Goal: Information Seeking & Learning: Learn about a topic

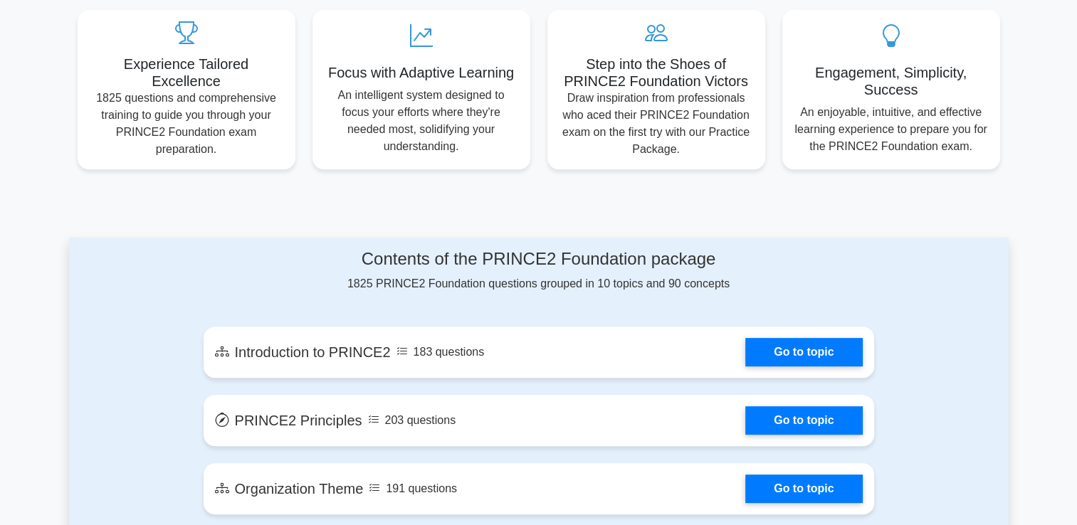
scroll to position [783, 0]
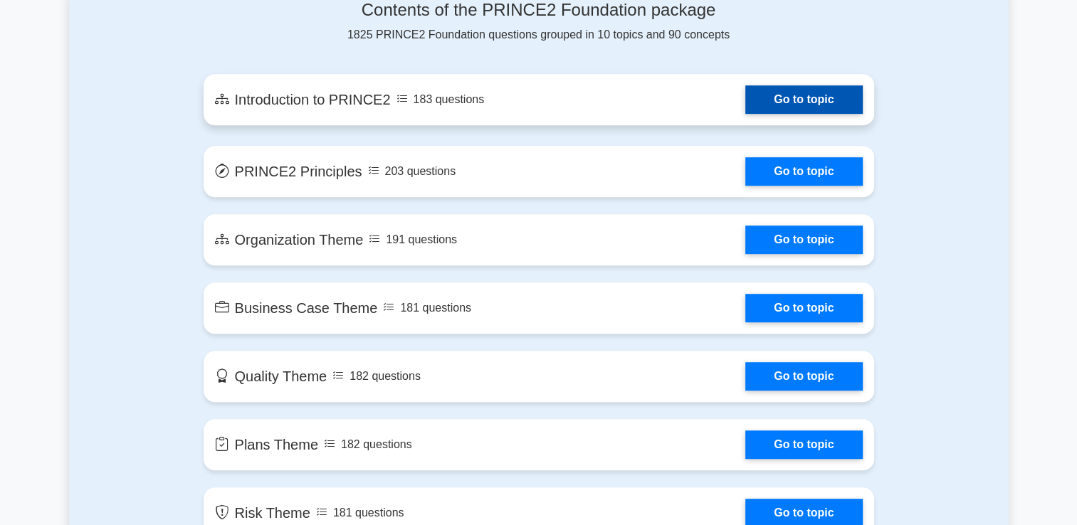
click at [745, 103] on link "Go to topic" at bounding box center [803, 99] width 117 height 28
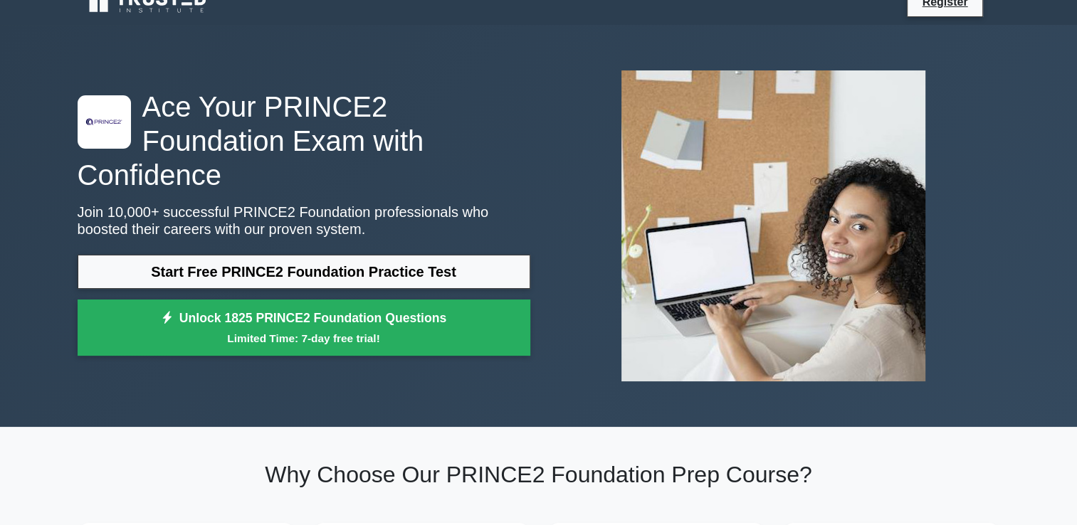
scroll to position [0, 0]
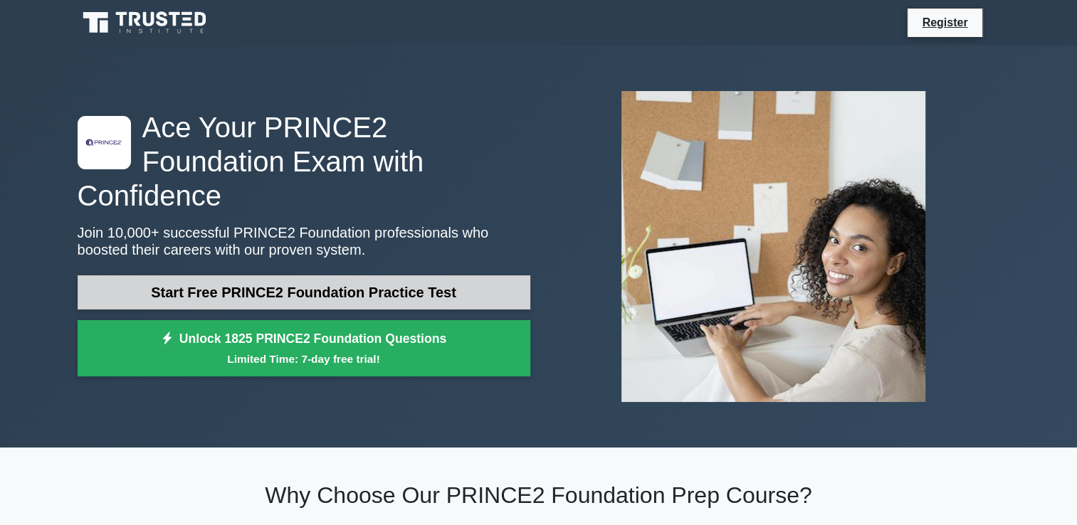
click at [311, 278] on link "Start Free PRINCE2 Foundation Practice Test" at bounding box center [304, 292] width 453 height 34
